Goal: Task Accomplishment & Management: Manage account settings

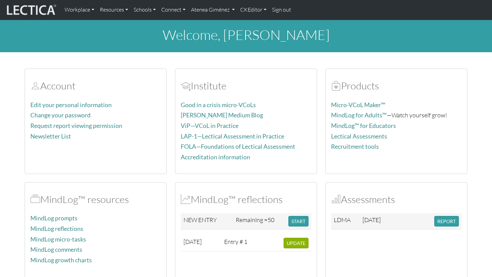
scroll to position [2, 0]
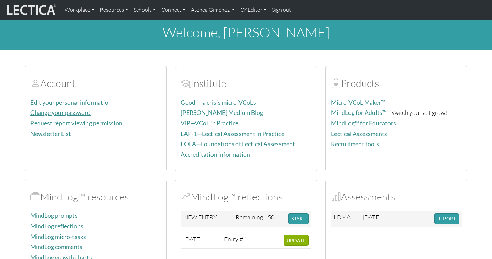
click at [82, 114] on link "Change your password" at bounding box center [60, 112] width 60 height 7
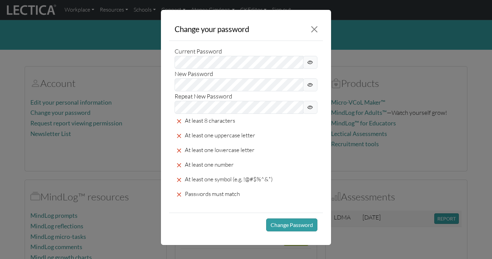
click at [306, 66] on span at bounding box center [310, 62] width 14 height 13
click at [307, 82] on span at bounding box center [310, 85] width 14 height 13
click at [311, 107] on icon at bounding box center [309, 107] width 5 height 8
click at [286, 229] on button "Change Password" at bounding box center [291, 225] width 51 height 13
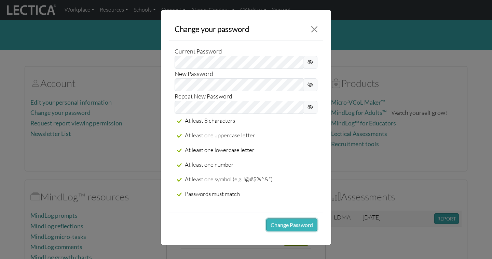
click at [286, 229] on button "Change Password" at bounding box center [291, 225] width 51 height 13
click at [286, 227] on button "Change Password" at bounding box center [291, 225] width 51 height 13
click at [314, 33] on button "Close" at bounding box center [314, 30] width 12 height 12
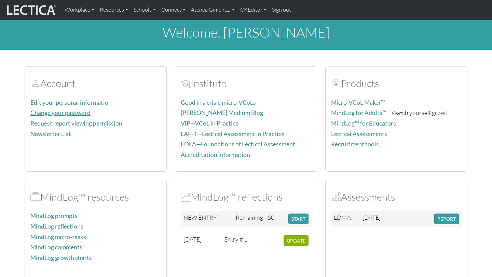
click at [55, 114] on link "Change your password" at bounding box center [60, 112] width 60 height 7
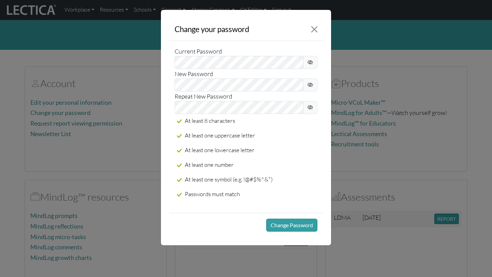
click at [307, 65] on icon at bounding box center [309, 62] width 5 height 8
click at [309, 81] on icon at bounding box center [309, 85] width 5 height 8
click at [311, 104] on icon at bounding box center [309, 107] width 5 height 8
click at [300, 221] on button "Change Password" at bounding box center [291, 225] width 51 height 13
click at [316, 32] on button "Close" at bounding box center [314, 30] width 12 height 12
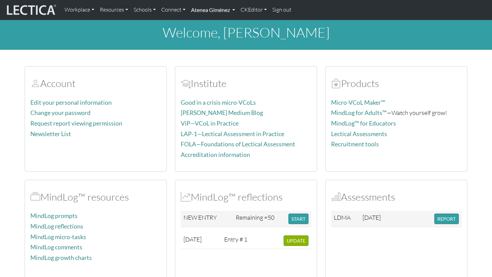
click at [214, 10] on link "Atenea Giménez" at bounding box center [213, 10] width 50 height 14
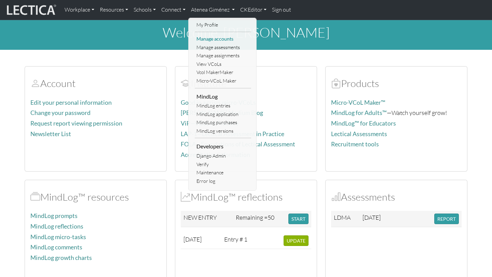
click at [220, 37] on link "Manage accounts" at bounding box center [223, 39] width 56 height 9
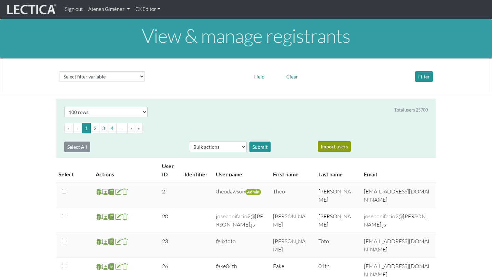
select select "100"
click at [127, 79] on select "Select filter variable User ID User name First name Last name Email Impersonate…" at bounding box center [102, 76] width 86 height 11
select select "username"
click at [59, 82] on select "Select filter variable User ID User name First name Last name Email Impersonate…" at bounding box center [102, 76] width 86 height 11
select select
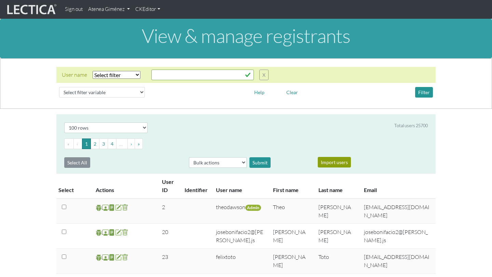
click at [136, 74] on select "Select filter Equals Does not equal Contains Does not contain Starts with Ends …" at bounding box center [117, 75] width 48 height 8
select select "icontains"
click at [93, 71] on select "Select filter Equals Does not equal Contains Does not contain Starts with Ends …" at bounding box center [117, 75] width 48 height 8
click at [178, 74] on input "text" at bounding box center [202, 75] width 102 height 11
type input "[PERSON_NAME]"
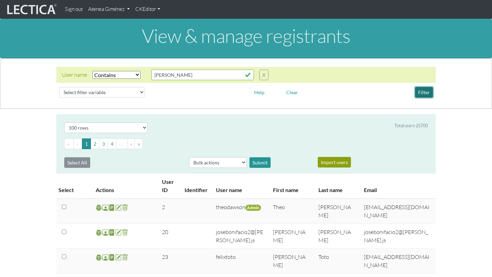
click at [424, 97] on button "Filter" at bounding box center [424, 92] width 18 height 11
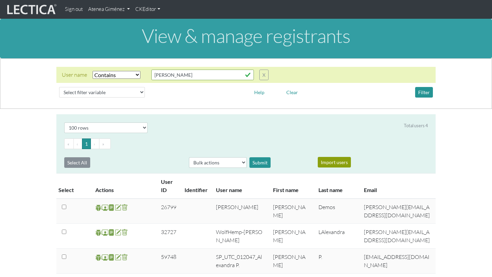
click at [106, 9] on link "Atenea Giménez" at bounding box center [108, 9] width 47 height 13
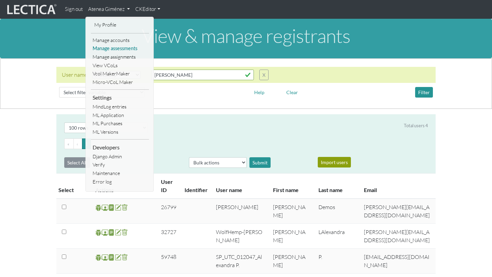
click at [117, 46] on link "Manage assessments" at bounding box center [120, 48] width 58 height 9
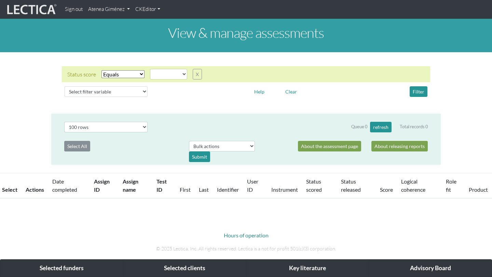
select select
select select "100"
click at [134, 75] on select "Select filter Equals Does not equal" at bounding box center [122, 74] width 43 height 8
click at [195, 75] on button "X" at bounding box center [197, 74] width 9 height 11
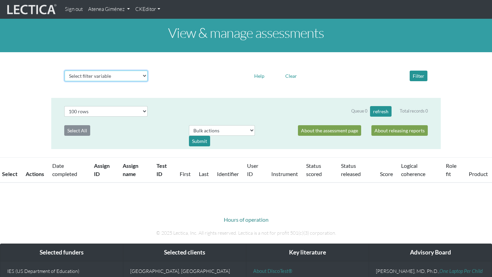
click at [95, 75] on select "Select filter variable Assignment name Assignment ID Clarity persuasive Clarity…" at bounding box center [106, 76] width 83 height 11
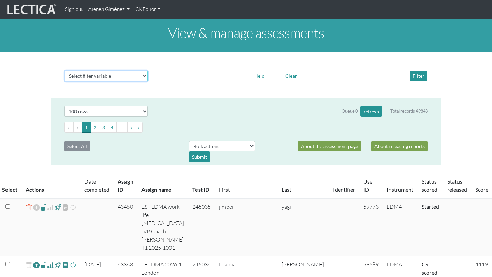
select select "assignment__name"
click at [65, 81] on select "Select filter variable Assignment name Assignment ID Clarity persuasive Clarity…" at bounding box center [106, 76] width 83 height 11
select select
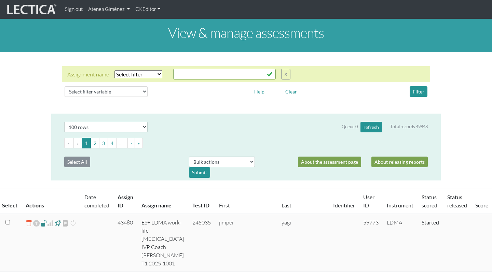
click at [154, 75] on select "Select filter Equals Does not equal Contains Does not contain Starts with Ends …" at bounding box center [138, 74] width 48 height 8
select select "icontains"
click at [114, 70] on select "Select filter Equals Does not equal Contains Does not contain Starts with Ends …" at bounding box center [138, 74] width 48 height 8
click at [179, 76] on input "text" at bounding box center [224, 74] width 102 height 11
type input "[PERSON_NAME]"
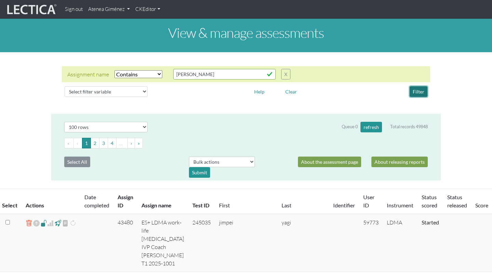
click at [416, 92] on button "Filter" at bounding box center [418, 91] width 18 height 11
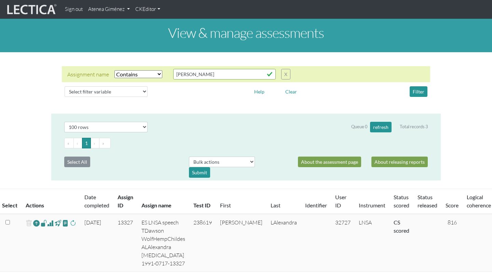
click at [150, 74] on select "Select filter Equals Does not equal Contains Does not contain Starts with Ends …" at bounding box center [138, 74] width 48 height 8
click at [286, 77] on button "X" at bounding box center [285, 74] width 9 height 11
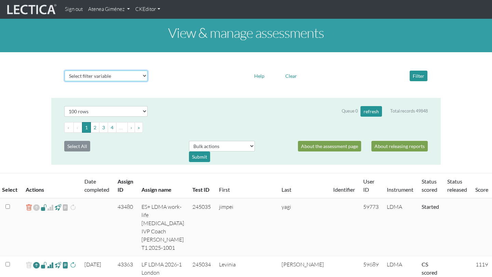
click at [118, 78] on select "Select filter variable Assignment name Assignment ID Clarity persuasive Clarity…" at bounding box center [106, 76] width 83 height 11
select select "user__first_name"
click at [65, 81] on select "Select filter variable Assignment name Assignment ID Clarity persuasive Clarity…" at bounding box center [106, 76] width 83 height 11
select select
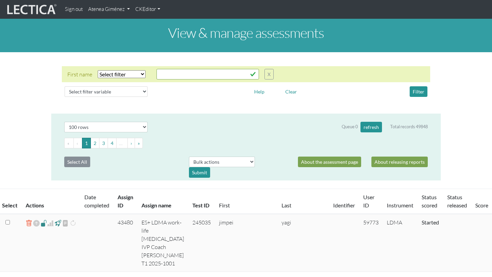
click at [133, 75] on select "Select filter Equals Does not equal Contains Does not contain Starts with Ends …" at bounding box center [122, 74] width 48 height 8
select select "icontains"
click at [98, 70] on select "Select filter Equals Does not equal Contains Does not contain Starts with Ends …" at bounding box center [122, 74] width 48 height 8
click at [164, 78] on input "text" at bounding box center [207, 74] width 102 height 11
type input "[PERSON_NAME]"
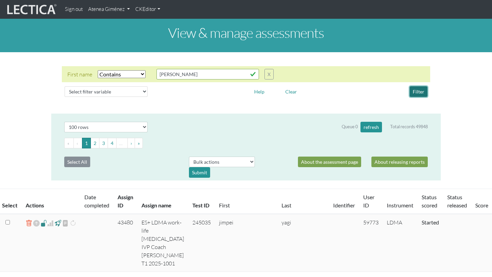
click at [415, 92] on button "Filter" at bounding box center [418, 91] width 18 height 11
click at [422, 93] on button "Filter" at bounding box center [418, 91] width 18 height 11
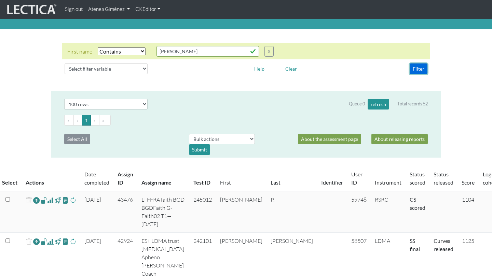
scroll to position [20, 0]
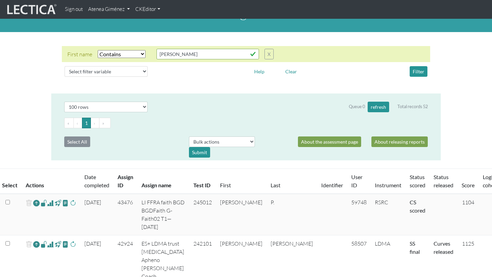
click at [119, 10] on link "Atenea Giménez" at bounding box center [108, 9] width 47 height 13
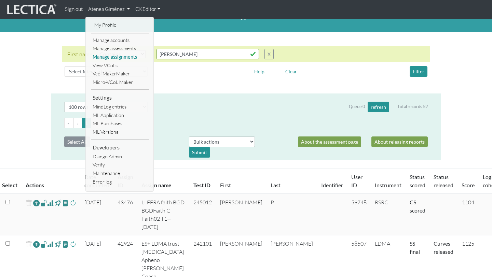
click at [127, 59] on link "Manage assignments" at bounding box center [120, 57] width 58 height 9
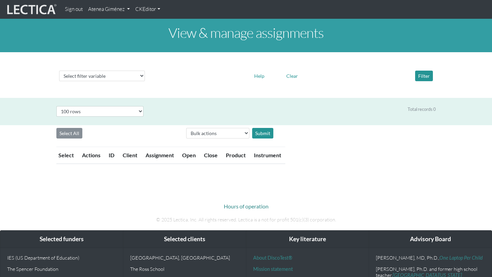
select select "100"
click at [117, 85] on div "Select filter variable Assignment name Assignment ID Client name Date open Date…" at bounding box center [246, 75] width 492 height 35
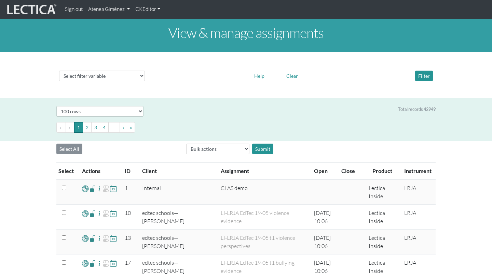
click at [116, 84] on div "Select filter variable Assignment name Assignment ID Client name Date open Date…" at bounding box center [246, 75] width 492 height 35
click at [116, 82] on div "Select filter variable Assignment name Assignment ID Client name Date open Date…" at bounding box center [245, 76] width 379 height 16
click at [115, 80] on select "Select filter variable Assignment name Assignment ID Client name Date open Date…" at bounding box center [102, 76] width 86 height 11
select select "name"
click at [59, 81] on select "Select filter variable Assignment name Assignment ID Client name Date open Date…" at bounding box center [102, 76] width 86 height 11
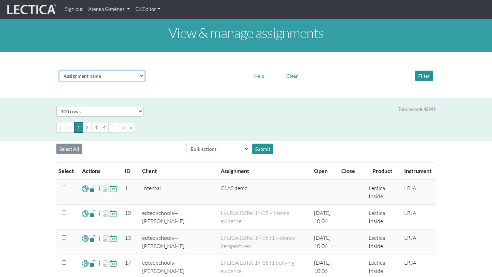
select select
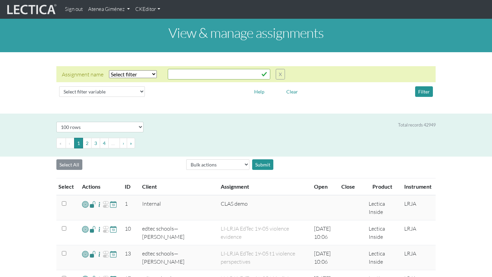
click at [147, 74] on select "Select filter Equals Does not equal Contains Does not contain Starts with Ends …" at bounding box center [133, 74] width 48 height 8
select select "icontains"
click at [109, 70] on select "Select filter Equals Does not equal Contains Does not contain Starts with Ends …" at bounding box center [133, 74] width 48 height 8
click at [196, 70] on input "text" at bounding box center [219, 74] width 102 height 11
type input "[PERSON_NAME]"
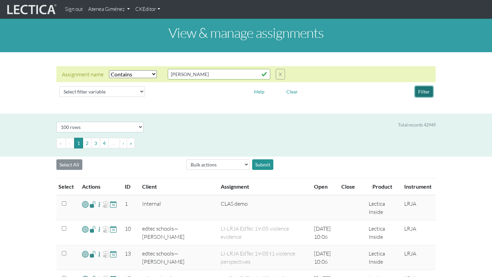
click at [428, 92] on button "Filter" at bounding box center [424, 91] width 18 height 11
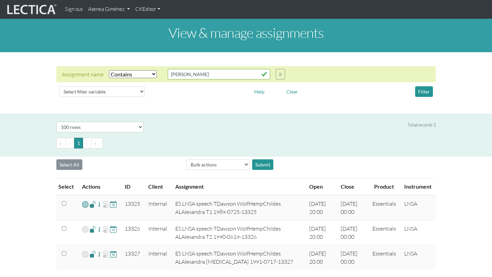
click at [108, 7] on link "Atenea Giménez" at bounding box center [108, 9] width 47 height 13
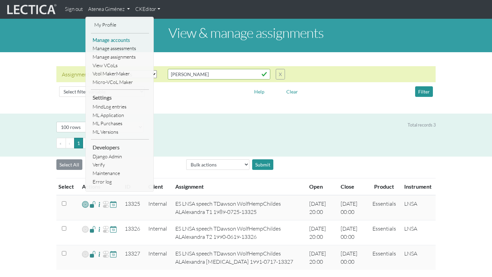
click at [115, 38] on link "Manage accounts" at bounding box center [120, 40] width 58 height 9
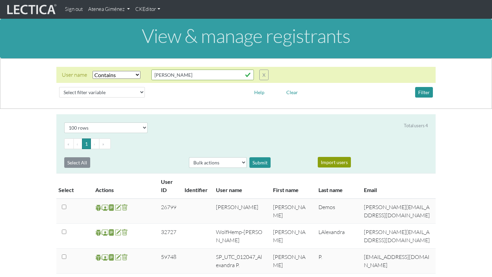
select select "icontains"
select select "100"
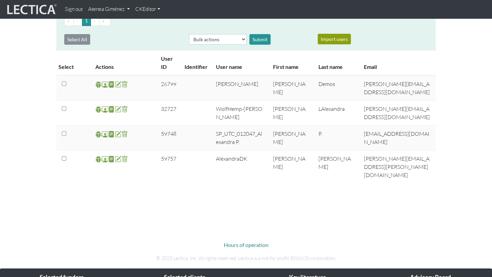
scroll to position [123, 0]
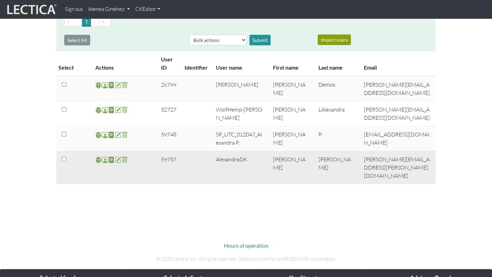
click at [104, 160] on span at bounding box center [105, 160] width 6 height 8
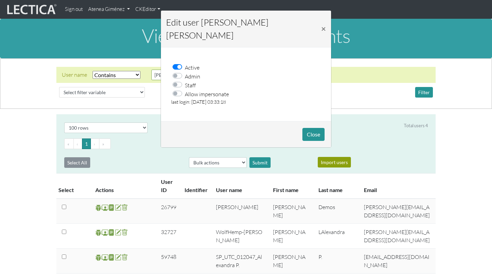
click at [185, 89] on label "Allow impersonate" at bounding box center [207, 93] width 44 height 9
click at [179, 89] on input "Allow impersonate" at bounding box center [179, 92] width 5 height 7
checkbox input "true"
click at [316, 128] on button "Close" at bounding box center [313, 134] width 22 height 13
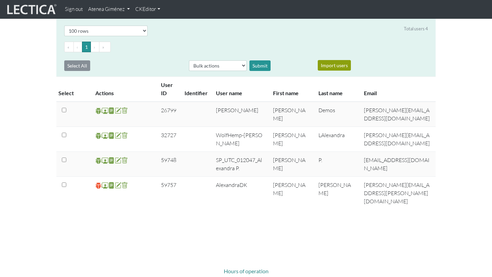
scroll to position [106, 0]
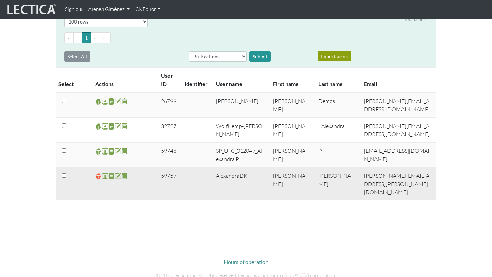
click at [99, 176] on span at bounding box center [98, 176] width 6 height 8
